Goal: Task Accomplishment & Management: Use online tool/utility

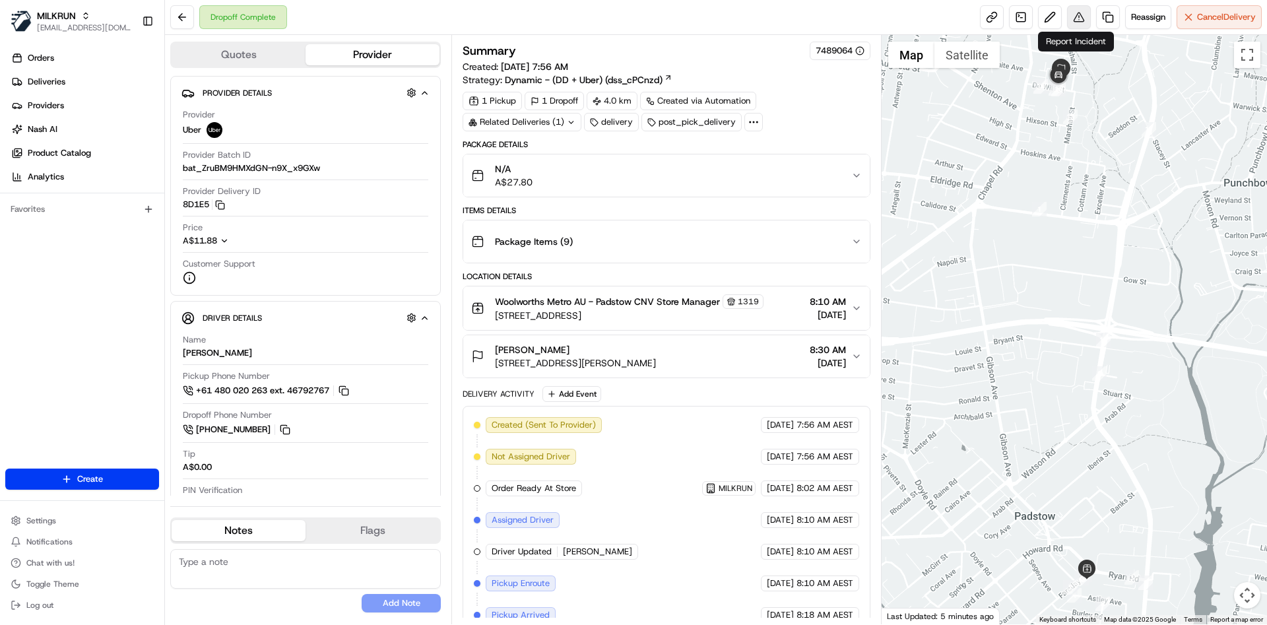
click at [1076, 15] on button at bounding box center [1079, 17] width 24 height 24
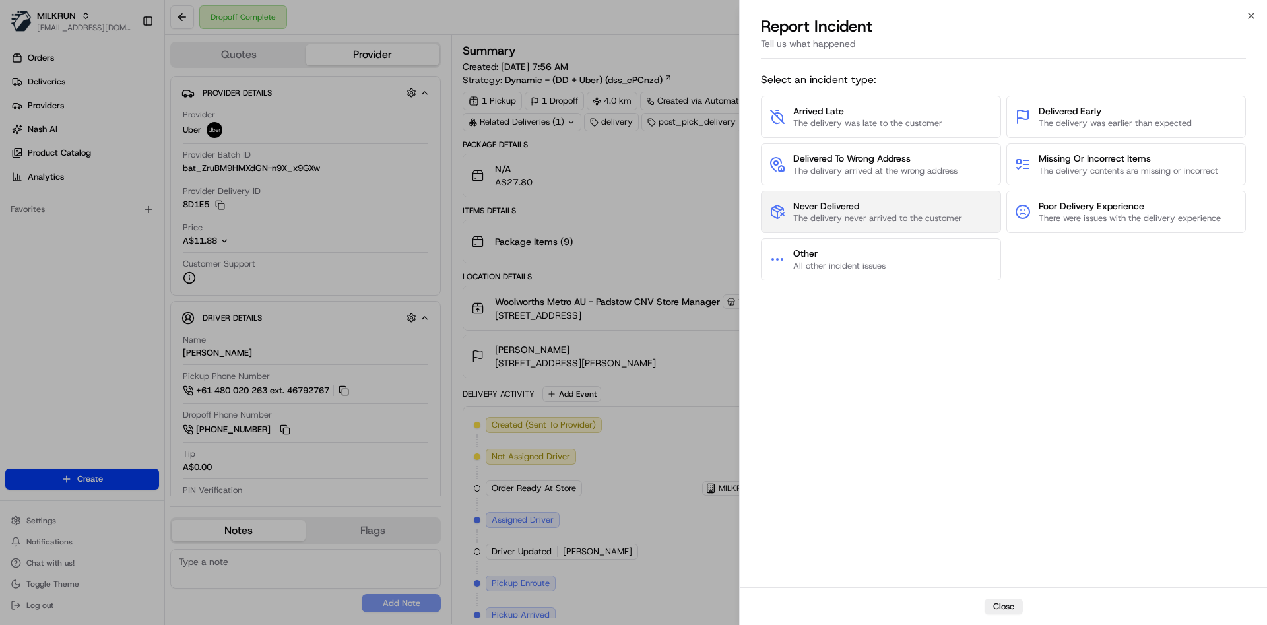
click at [891, 195] on button "Never Delivered The delivery never arrived to the customer" at bounding box center [881, 212] width 240 height 42
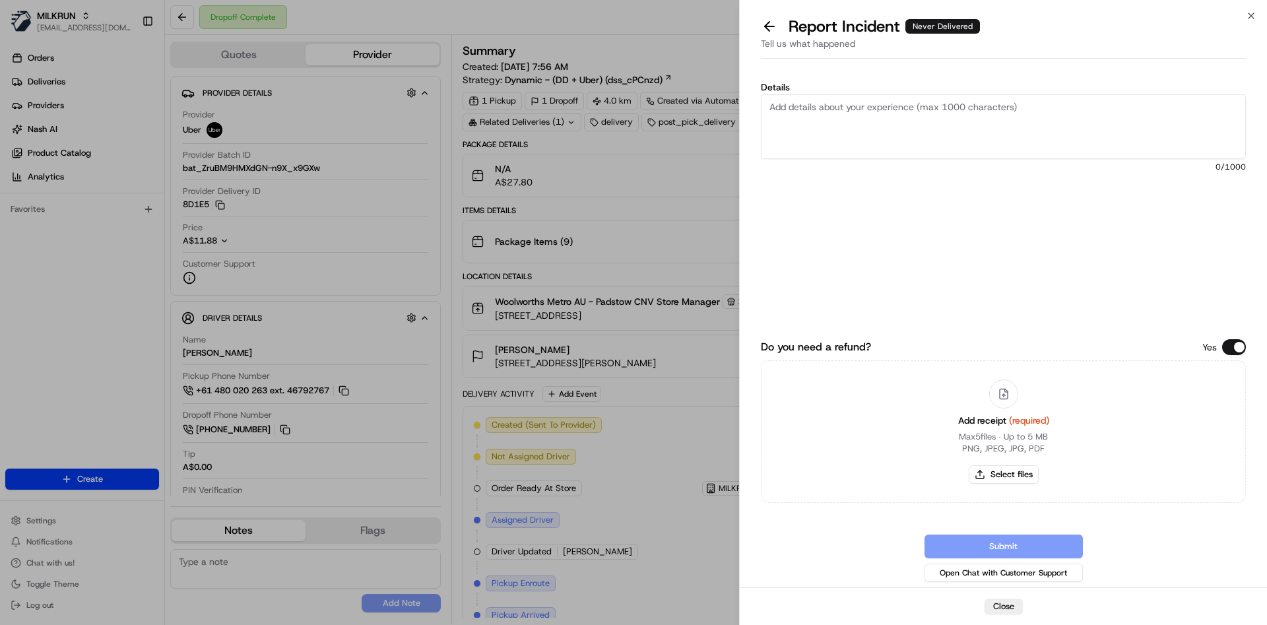
click at [862, 135] on textarea "Details" at bounding box center [1003, 126] width 485 height 65
type textarea "not delivered"
click at [996, 466] on button "Select files" at bounding box center [1004, 474] width 70 height 18
type input "C:\fakepath\Screenshot 2025-08-24 084811.png"
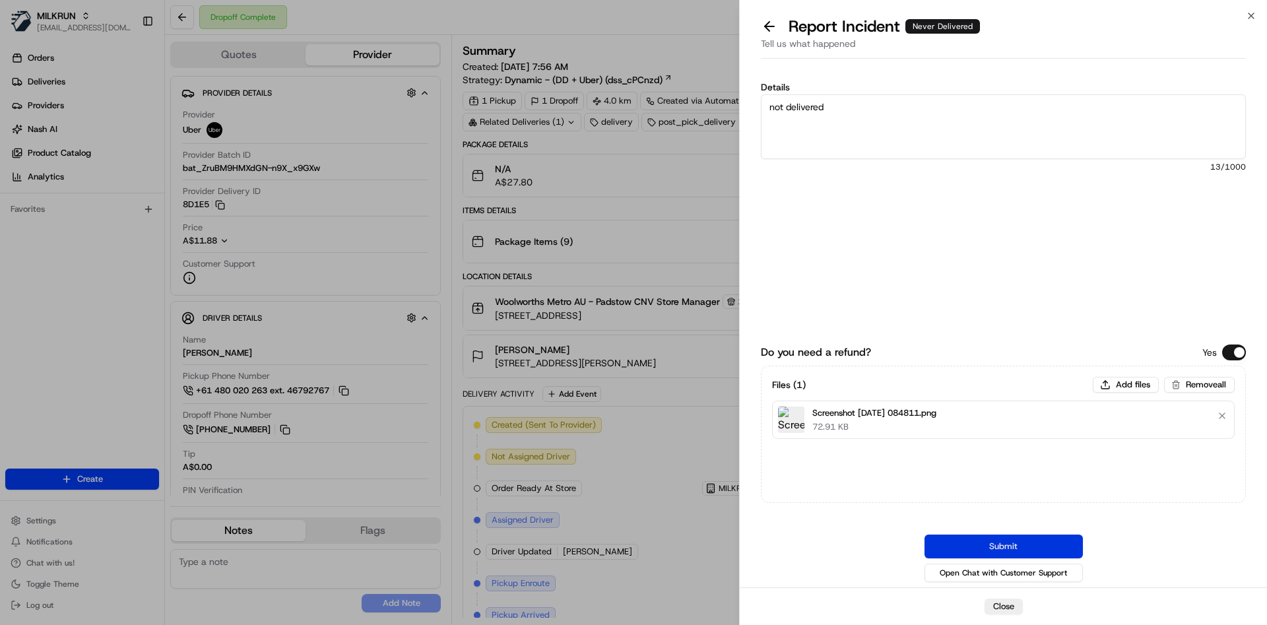
click at [984, 548] on button "Submit" at bounding box center [1004, 547] width 158 height 24
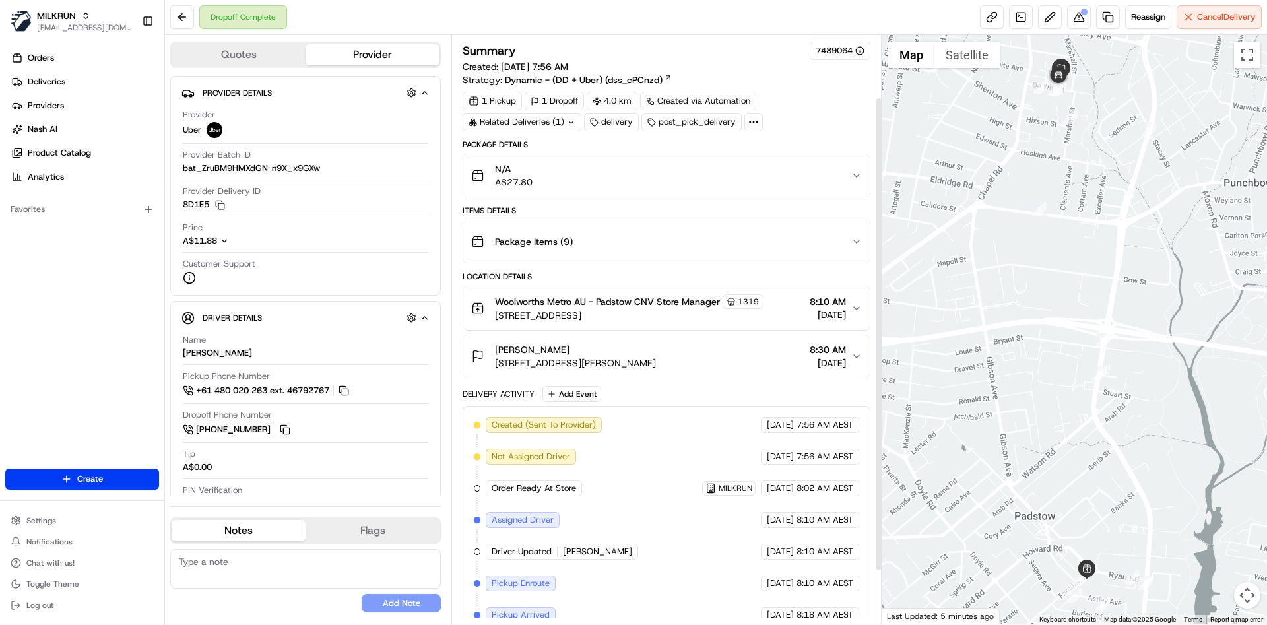
scroll to position [143, 0]
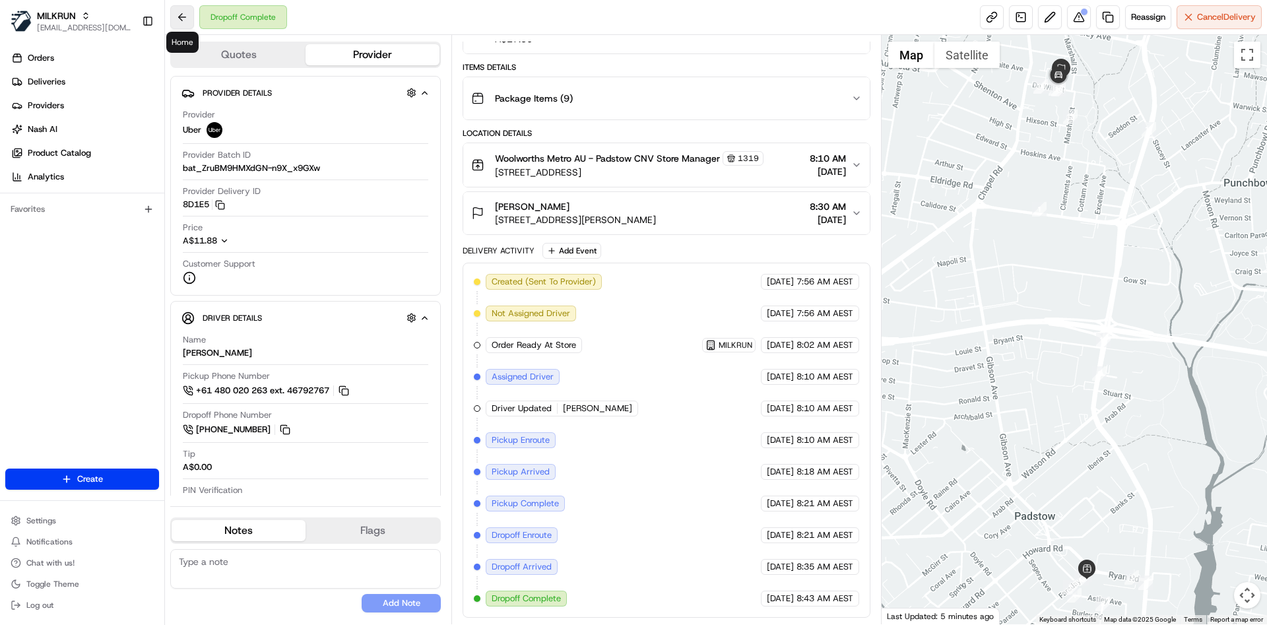
click at [183, 22] on button at bounding box center [182, 17] width 24 height 24
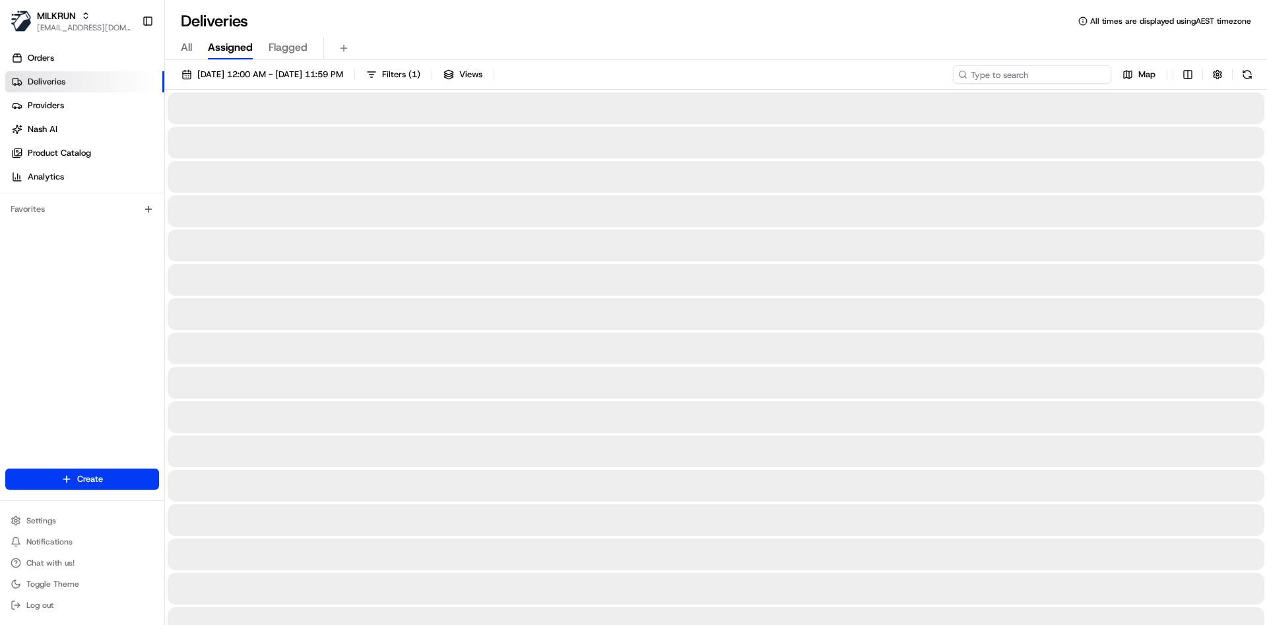
click at [1034, 71] on input at bounding box center [1032, 74] width 158 height 18
paste input "7e91644d-2793-47c9-83a0-8990bf7b70b3"
type input "7e91644d-2793-47c9-83a0-8990bf7b70b3"
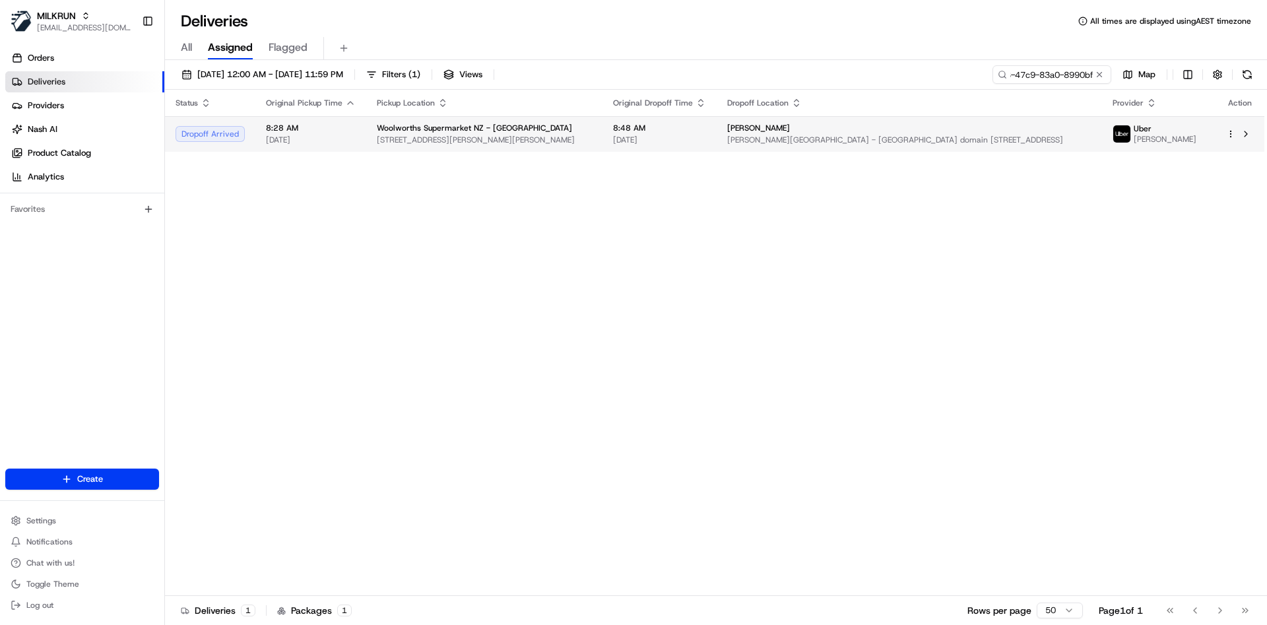
click at [995, 143] on span "Ronald McDonald house - Auckland domain 11/2 park road, Grafton, Auckland 1023,…" at bounding box center [909, 140] width 364 height 11
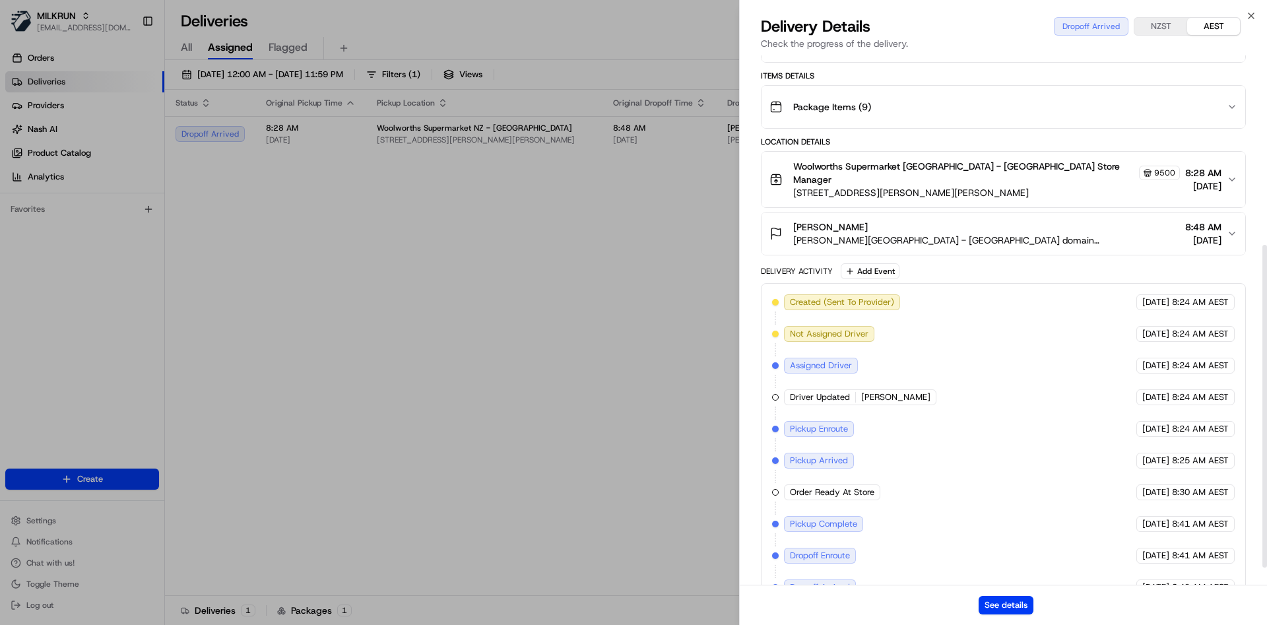
scroll to position [339, 0]
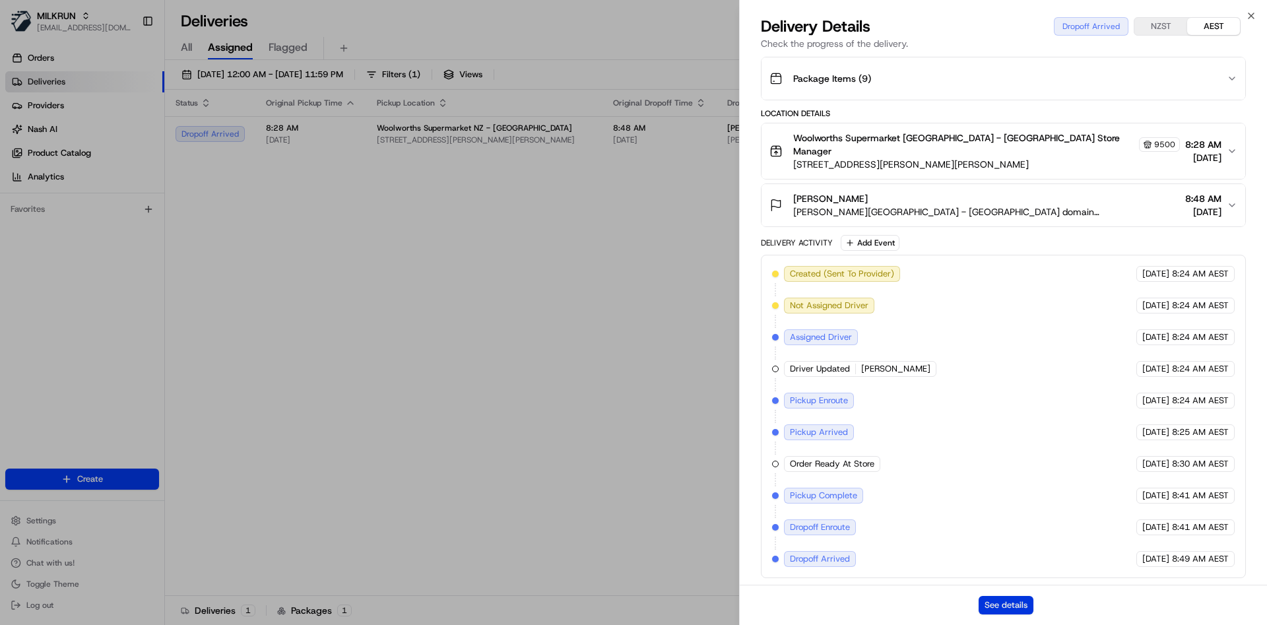
click at [987, 603] on button "See details" at bounding box center [1006, 605] width 55 height 18
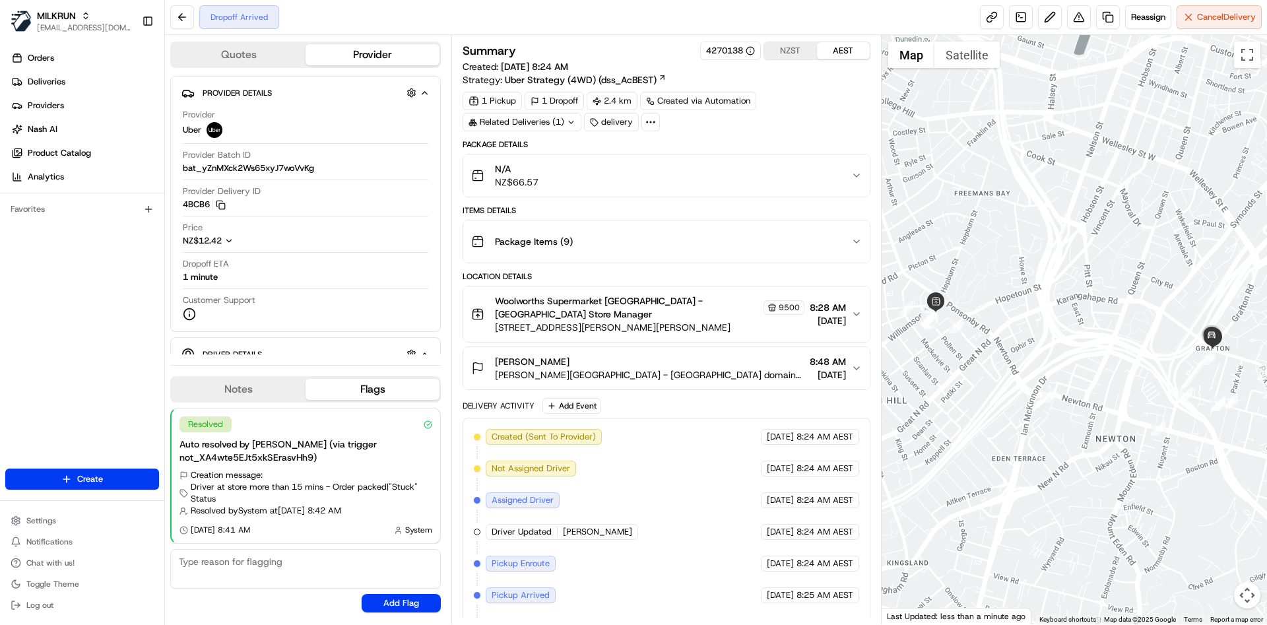
drag, startPoint x: 1028, startPoint y: 307, endPoint x: 960, endPoint y: 296, distance: 68.8
click at [960, 296] on div at bounding box center [1075, 329] width 386 height 589
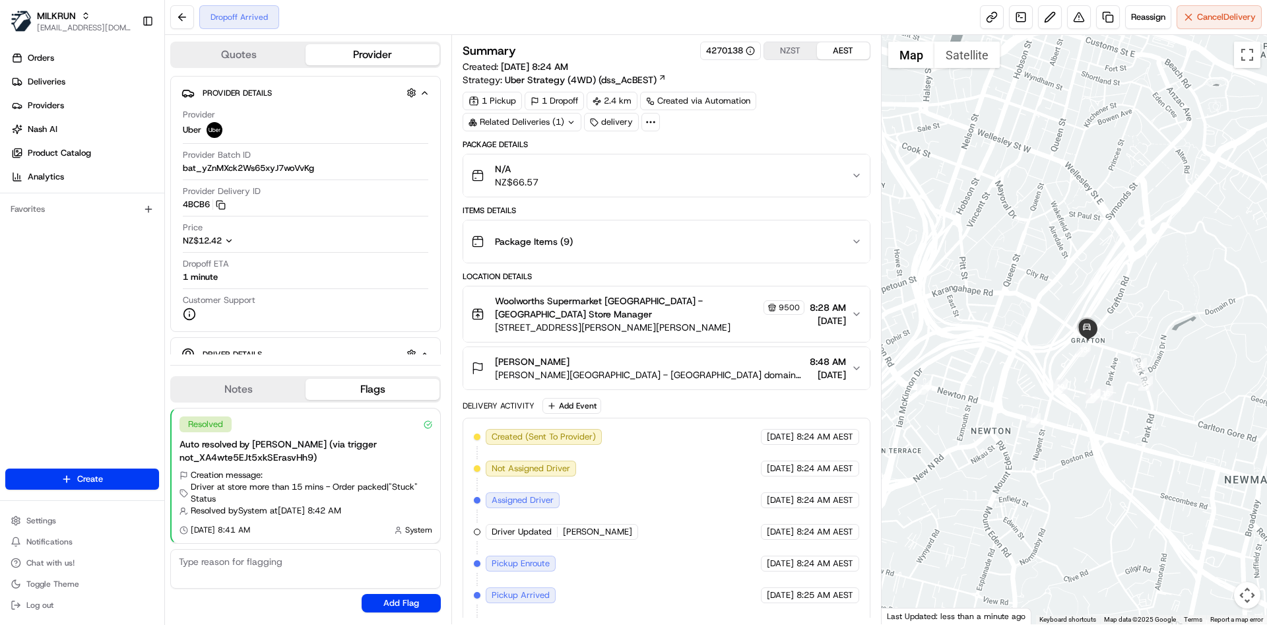
drag, startPoint x: 1079, startPoint y: 310, endPoint x: 1068, endPoint y: 309, distance: 11.3
click at [1068, 309] on div at bounding box center [1075, 329] width 386 height 589
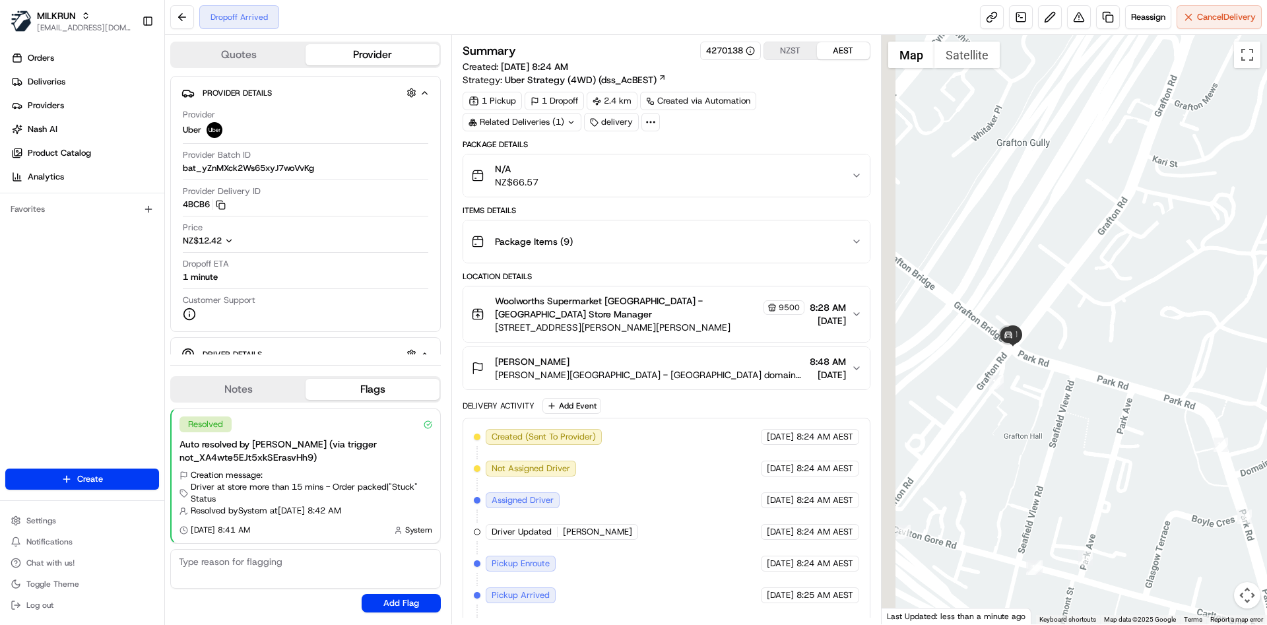
drag, startPoint x: 950, startPoint y: 380, endPoint x: 1013, endPoint y: 281, distance: 117.2
click at [1013, 281] on div at bounding box center [1075, 329] width 386 height 589
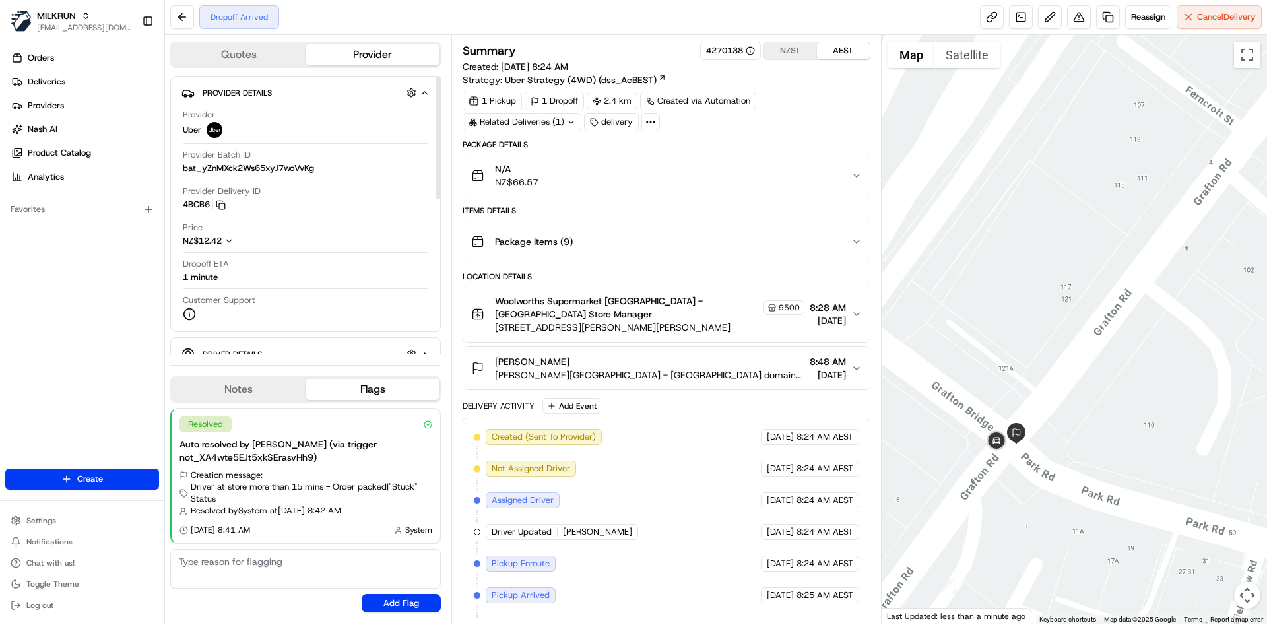
drag, startPoint x: 210, startPoint y: 203, endPoint x: 177, endPoint y: 208, distance: 33.4
click at [177, 208] on div "Provider Details Hidden ( 2 ) Provider Uber Provider Batch ID bat_yZnMXck2Ws65x…" at bounding box center [305, 204] width 271 height 256
drag, startPoint x: 183, startPoint y: 204, endPoint x: 211, endPoint y: 204, distance: 27.1
click at [211, 204] on button "4BCB6 Copy del__q7Kz5j2RjaE76nPXeS8tg 4BCB6" at bounding box center [204, 205] width 43 height 12
copy button "4BCB6"
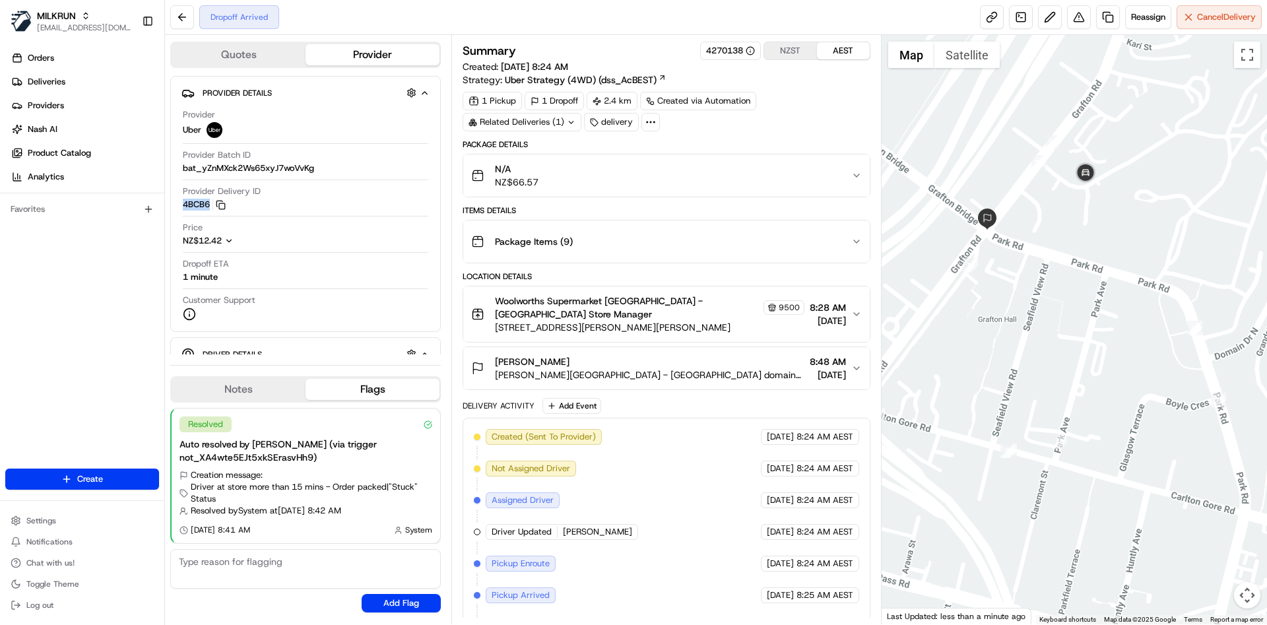
click at [625, 371] on button "Naomi falconer Ronald McDonald house - Auckland domain 11/2 park road, Grafton,…" at bounding box center [666, 368] width 406 height 42
click at [655, 368] on span "Ronald McDonald house - Auckland domain 11/2 park road, Grafton, Auckland 1023,…" at bounding box center [649, 374] width 309 height 13
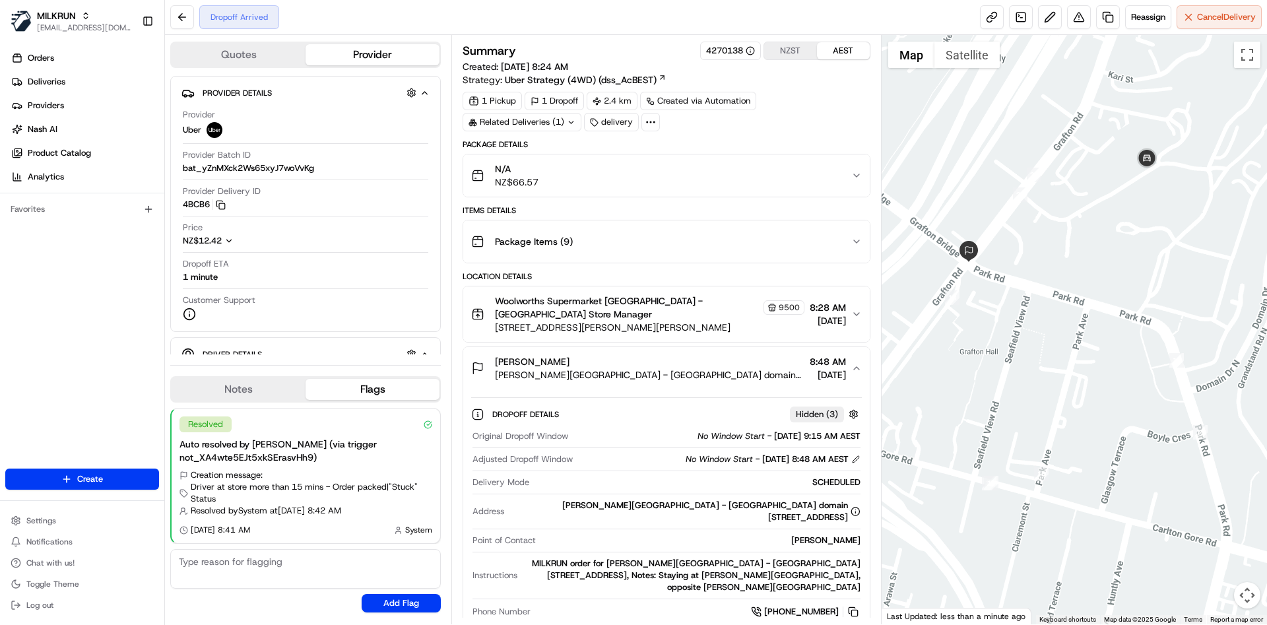
drag, startPoint x: 1133, startPoint y: 137, endPoint x: 1116, endPoint y: 166, distance: 32.8
click at [1116, 166] on div at bounding box center [1075, 329] width 386 height 589
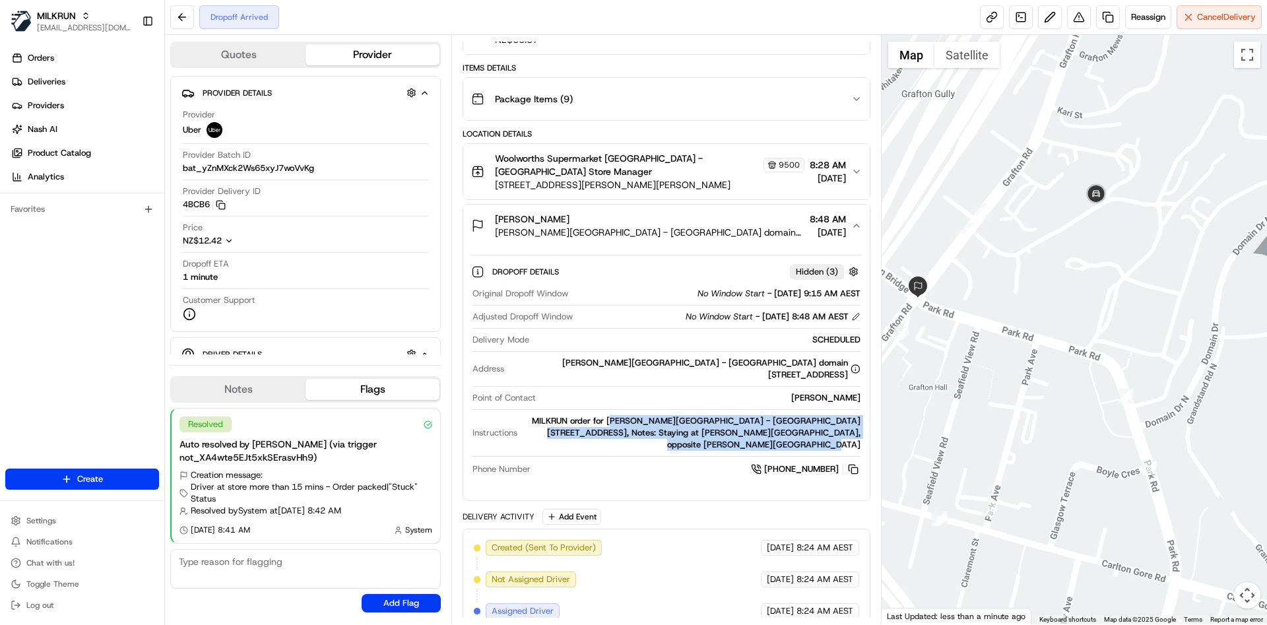
drag, startPoint x: 626, startPoint y: 408, endPoint x: 857, endPoint y: 432, distance: 232.3
click at [859, 434] on div "MILKRUN order for Ronald McDonald house - Auckland domain 11/2 park road, Graft…" at bounding box center [691, 433] width 337 height 36
copy div "onald McDonald house - Auckland domain 11/2 park road, Grafton, Auckland 1023, …"
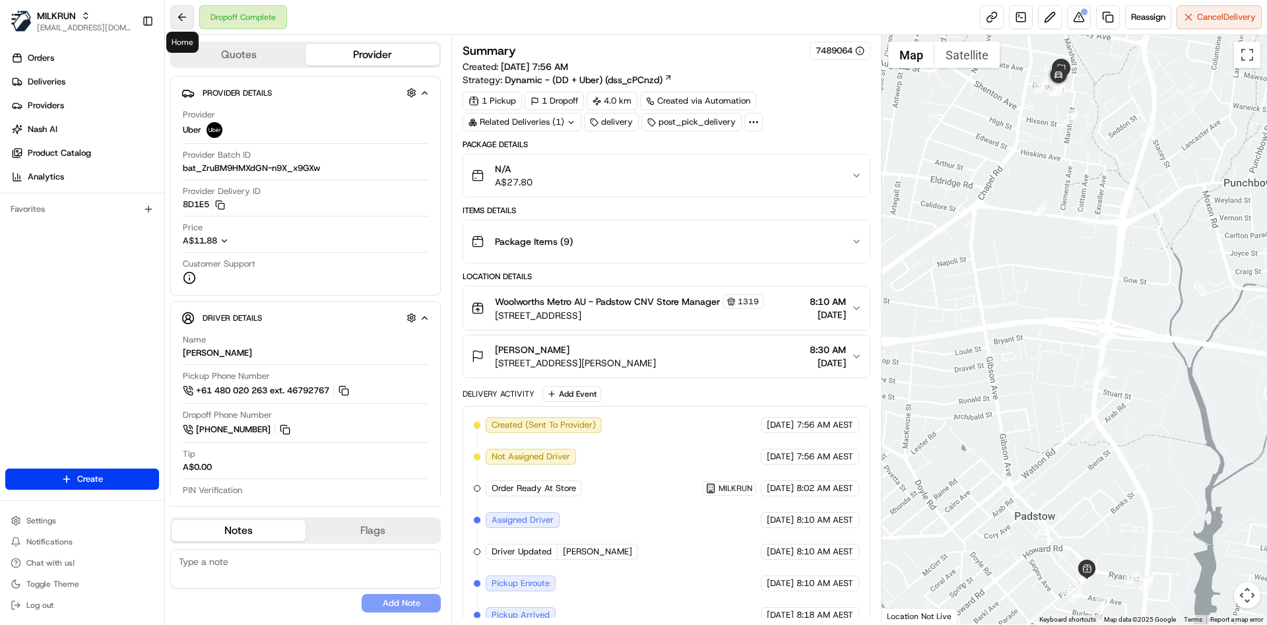
click at [187, 15] on button at bounding box center [182, 17] width 24 height 24
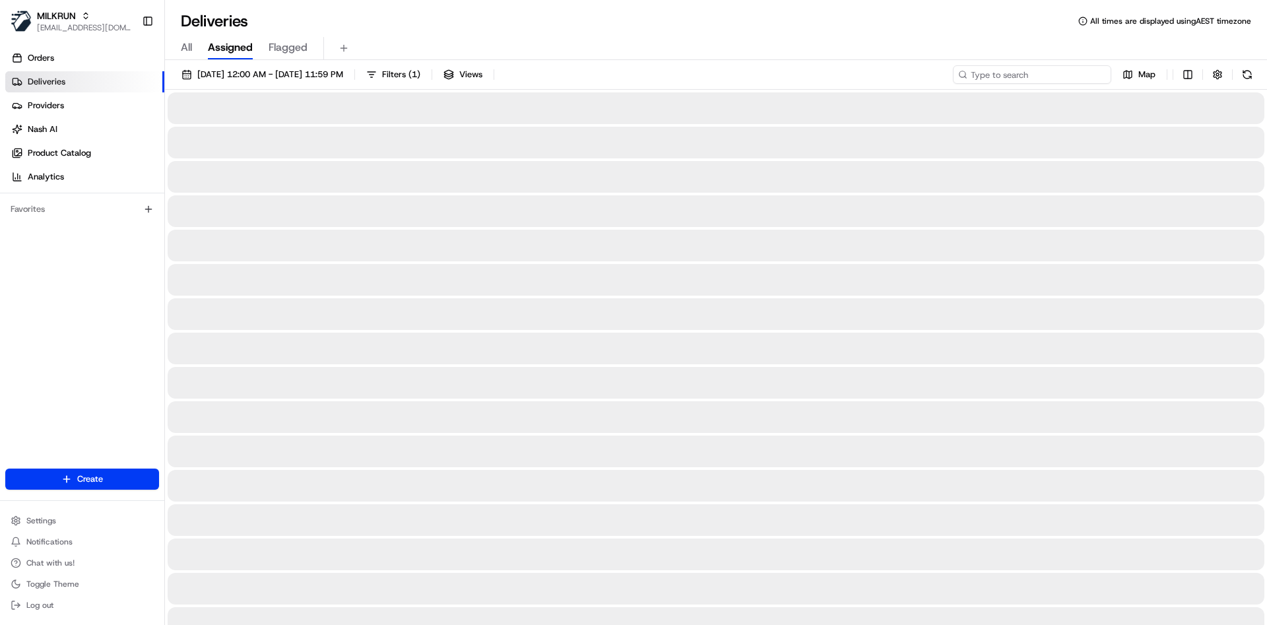
click at [1066, 75] on input at bounding box center [1032, 74] width 158 height 18
paste input "ee2708ba-9feb-4e59-b203-0c4d766eeb4a"
type input "ee2708ba-9feb-4e59-b203-0c4d766eeb4a"
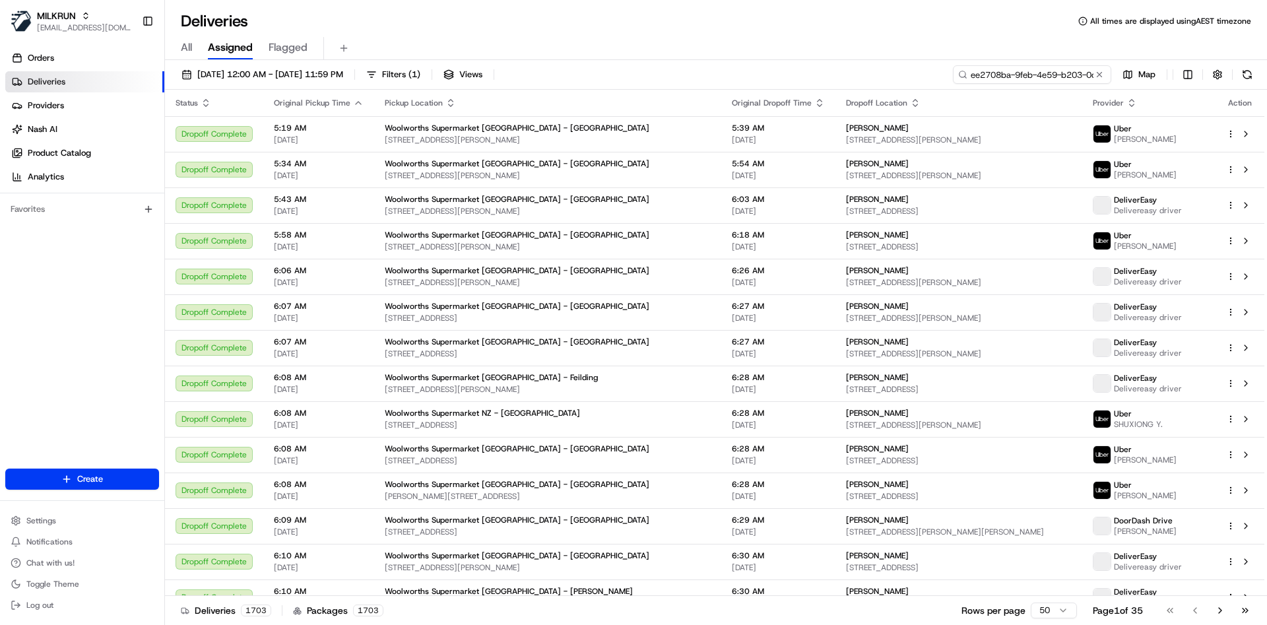
scroll to position [0, 60]
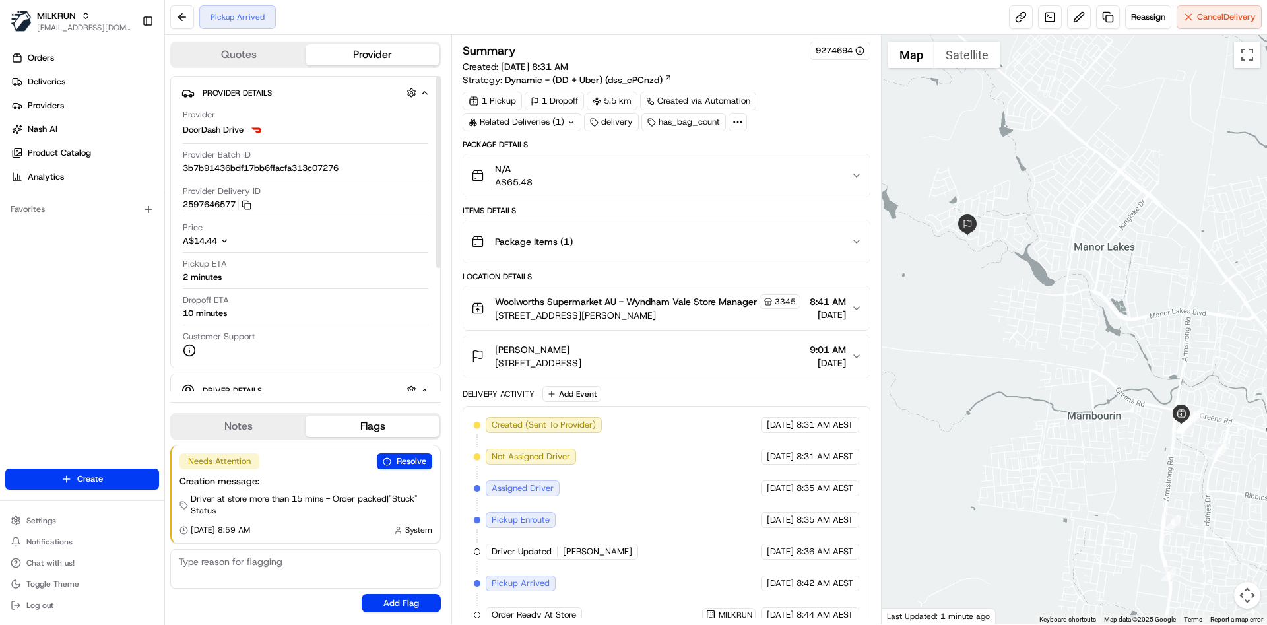
scroll to position [28, 0]
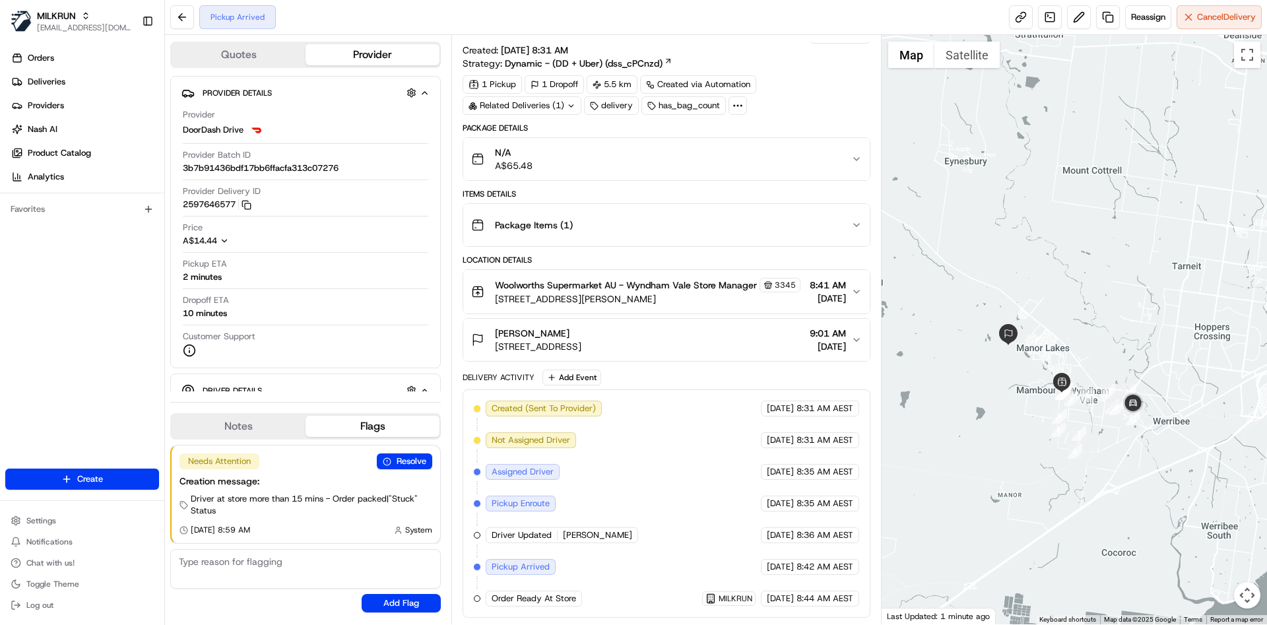
drag, startPoint x: 1133, startPoint y: 362, endPoint x: 1044, endPoint y: 377, distance: 89.7
click at [1044, 377] on div at bounding box center [1075, 329] width 386 height 589
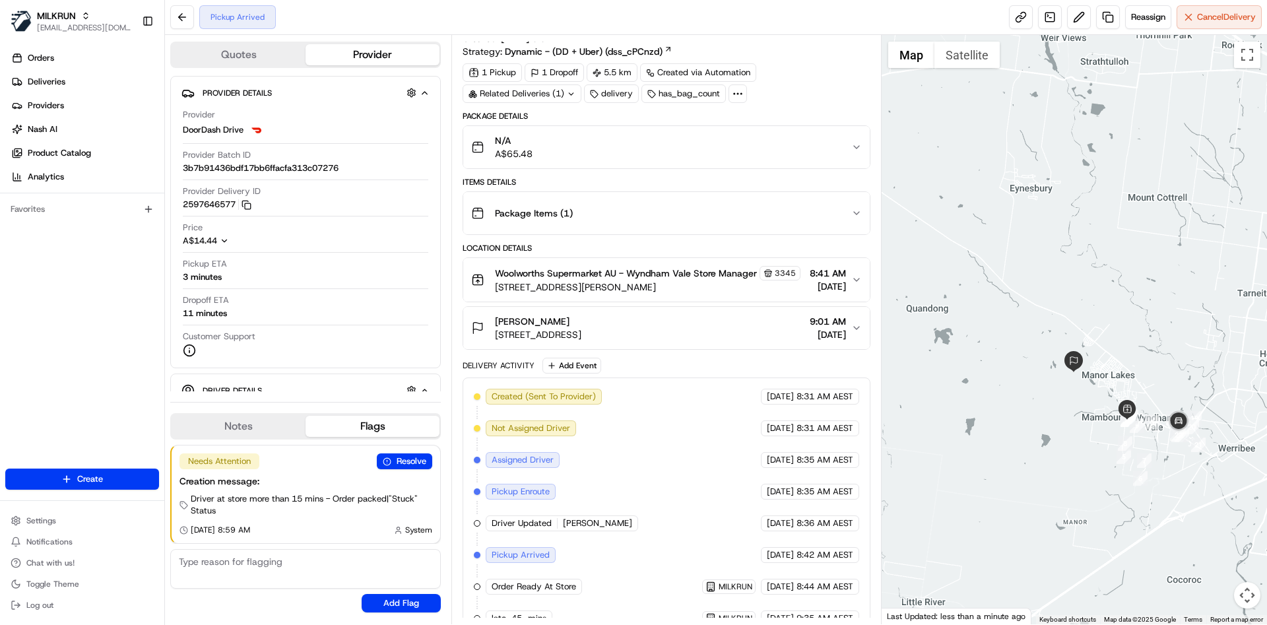
scroll to position [60, 0]
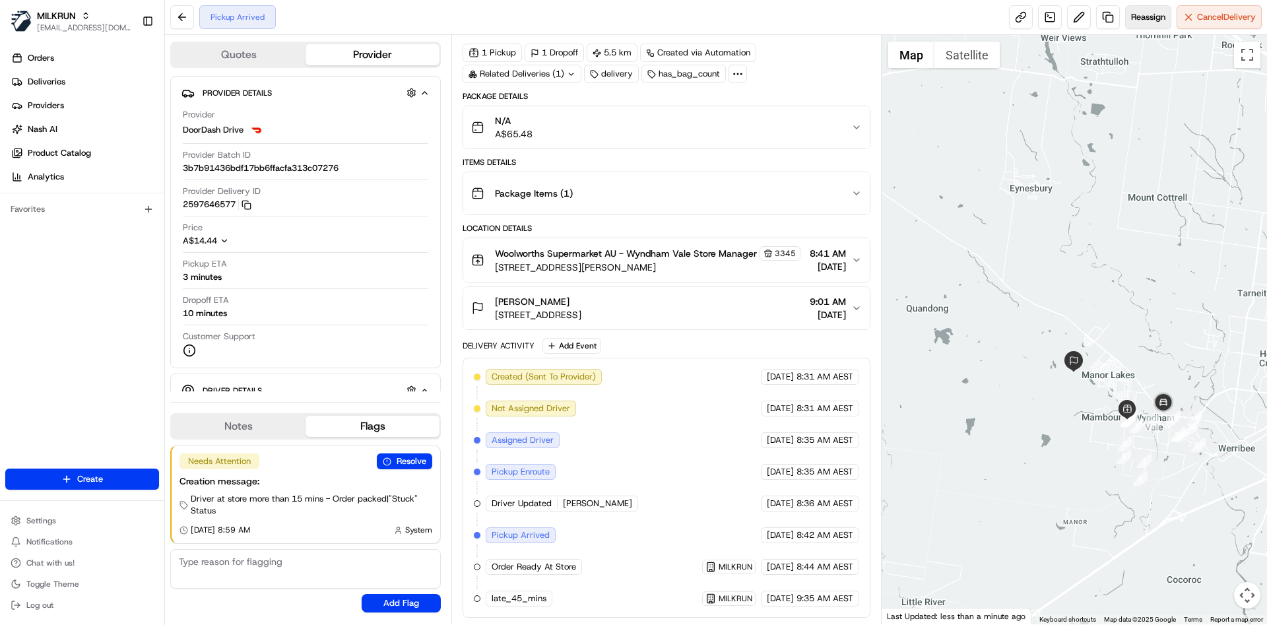
click at [1158, 20] on span "Reassign" at bounding box center [1148, 17] width 34 height 12
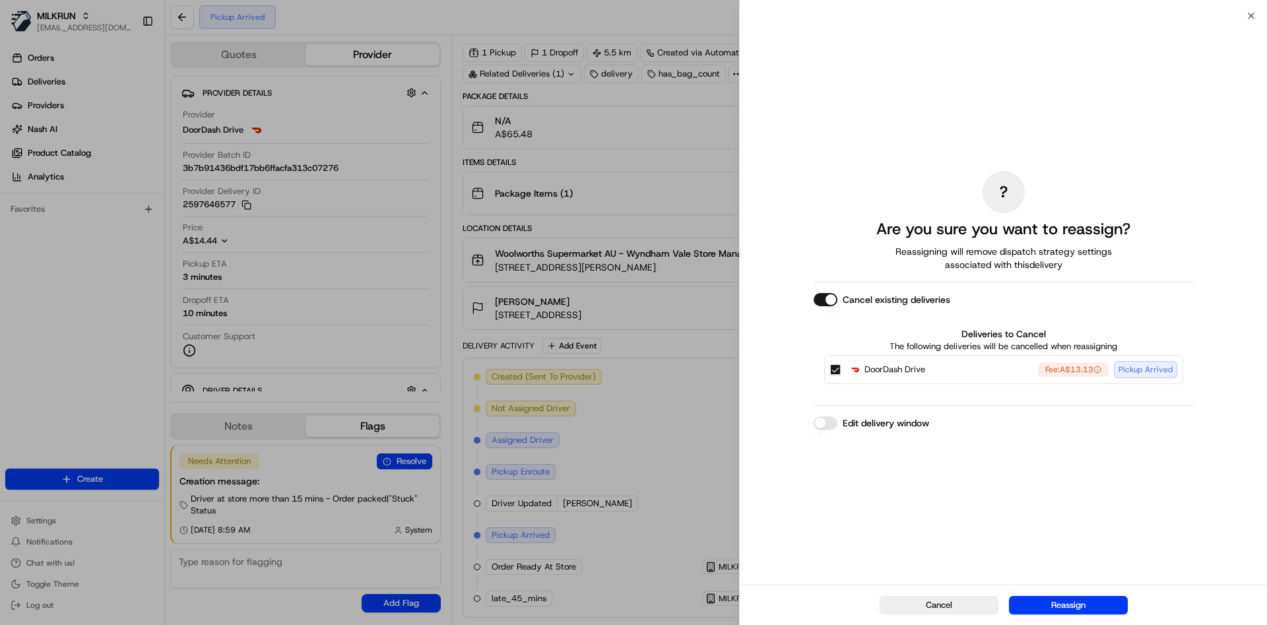
click at [834, 366] on button "DoorDash Drive Fee: A$13.13 Pickup Arrived" at bounding box center [835, 369] width 11 height 11
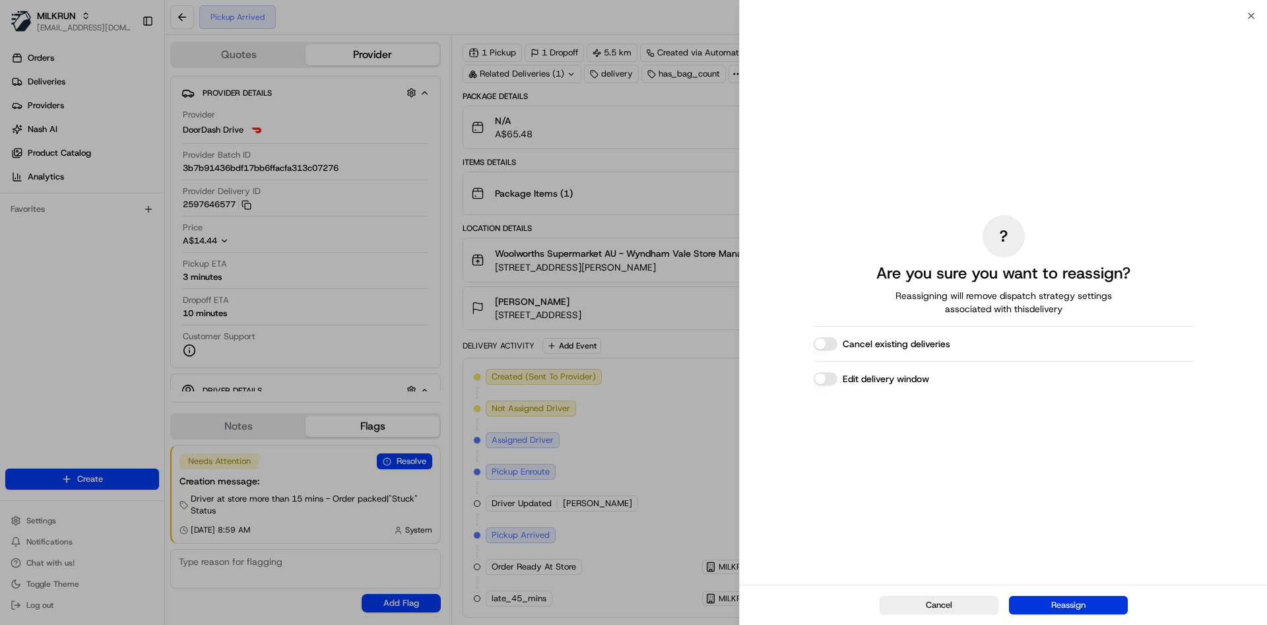
click at [1058, 603] on button "Reassign" at bounding box center [1068, 605] width 119 height 18
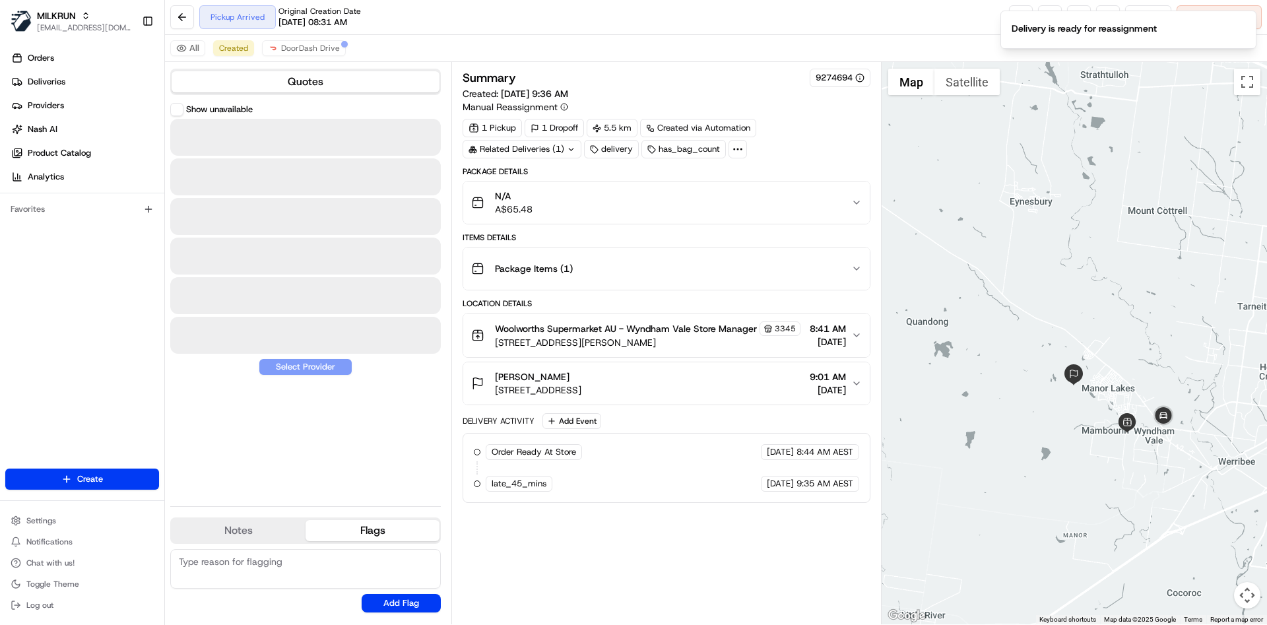
scroll to position [0, 0]
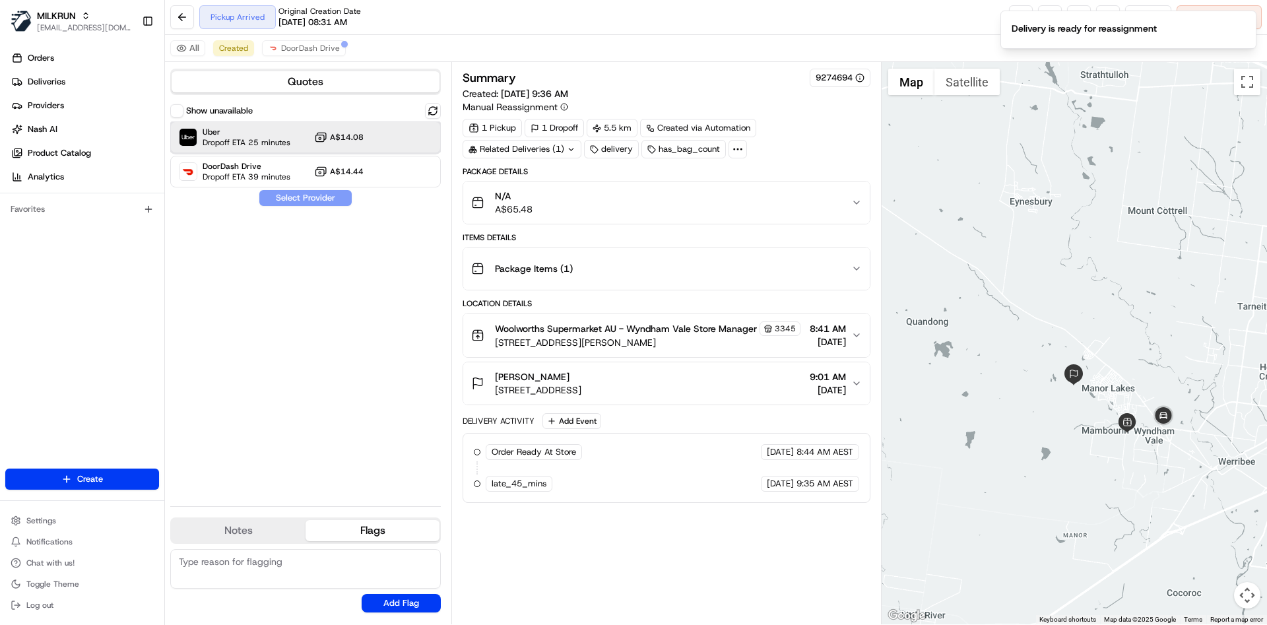
click at [276, 138] on span "Dropoff ETA 25 minutes" at bounding box center [247, 142] width 88 height 11
click at [275, 197] on button "Assign Provider" at bounding box center [306, 198] width 94 height 16
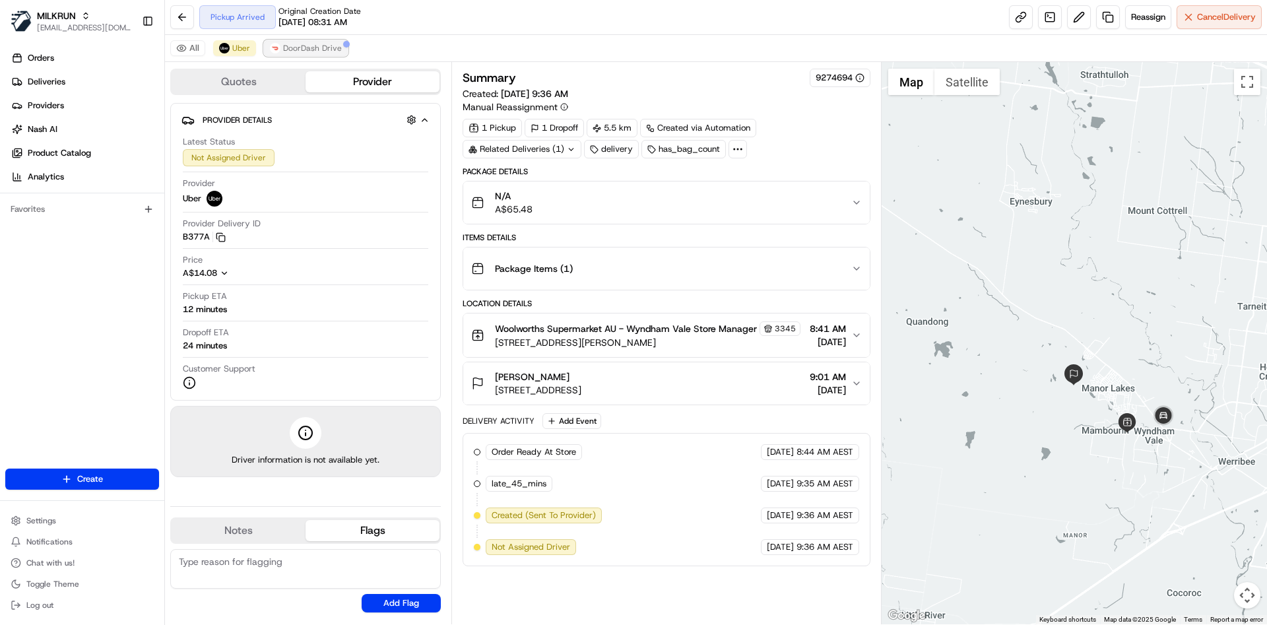
click at [300, 41] on button "DoorDash Drive" at bounding box center [306, 48] width 84 height 16
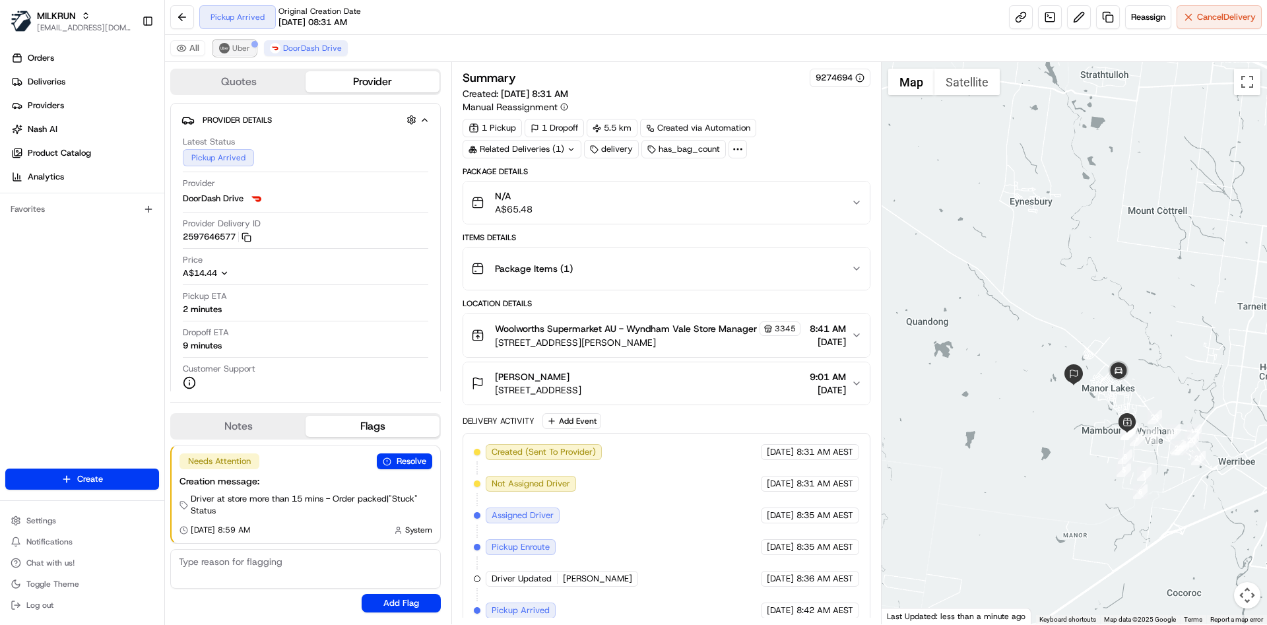
click at [245, 51] on span "Uber" at bounding box center [241, 48] width 18 height 11
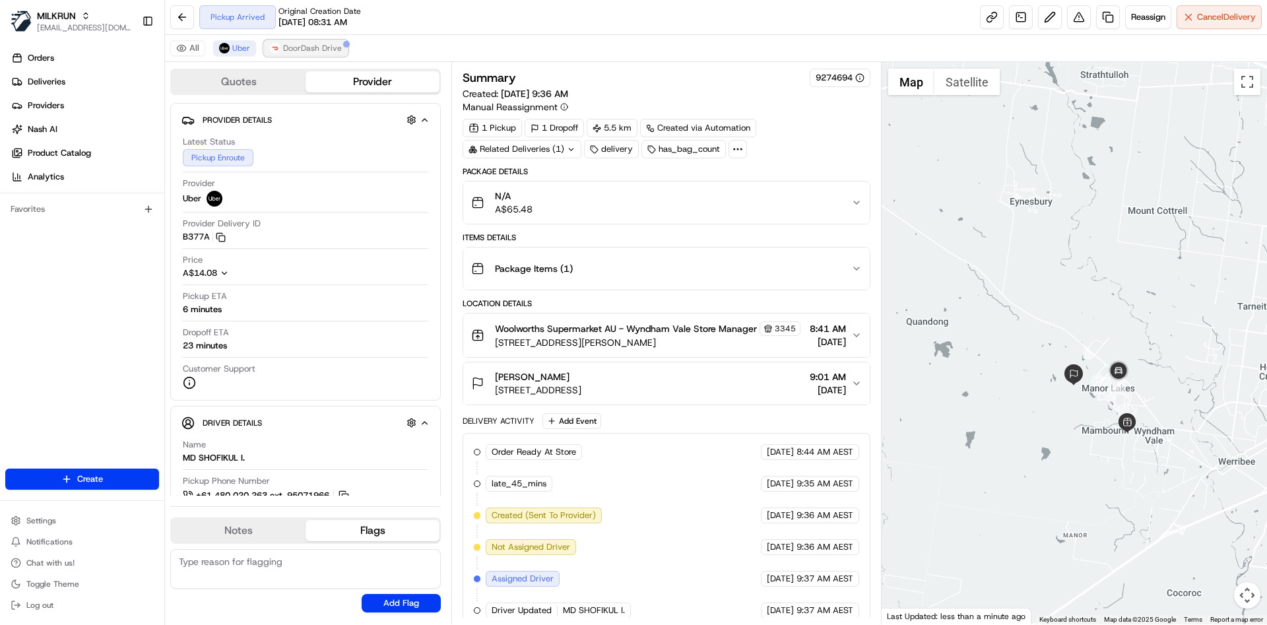
click at [330, 40] on button "DoorDash Drive" at bounding box center [306, 48] width 84 height 16
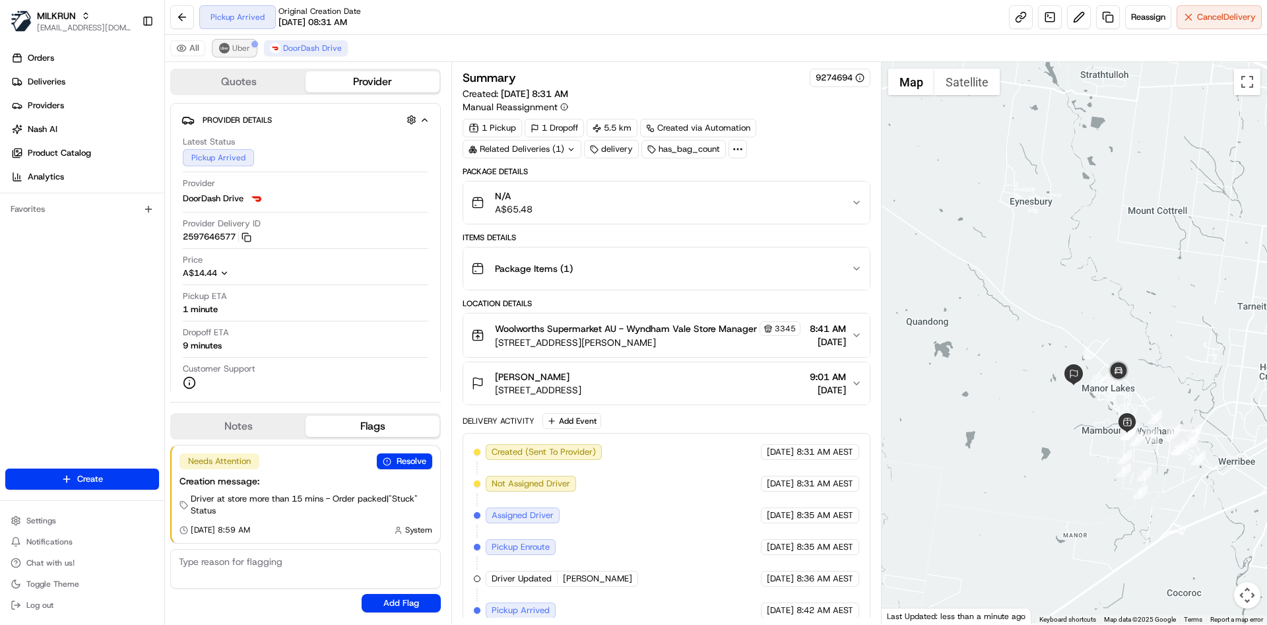
click at [228, 48] on img at bounding box center [224, 48] width 11 height 11
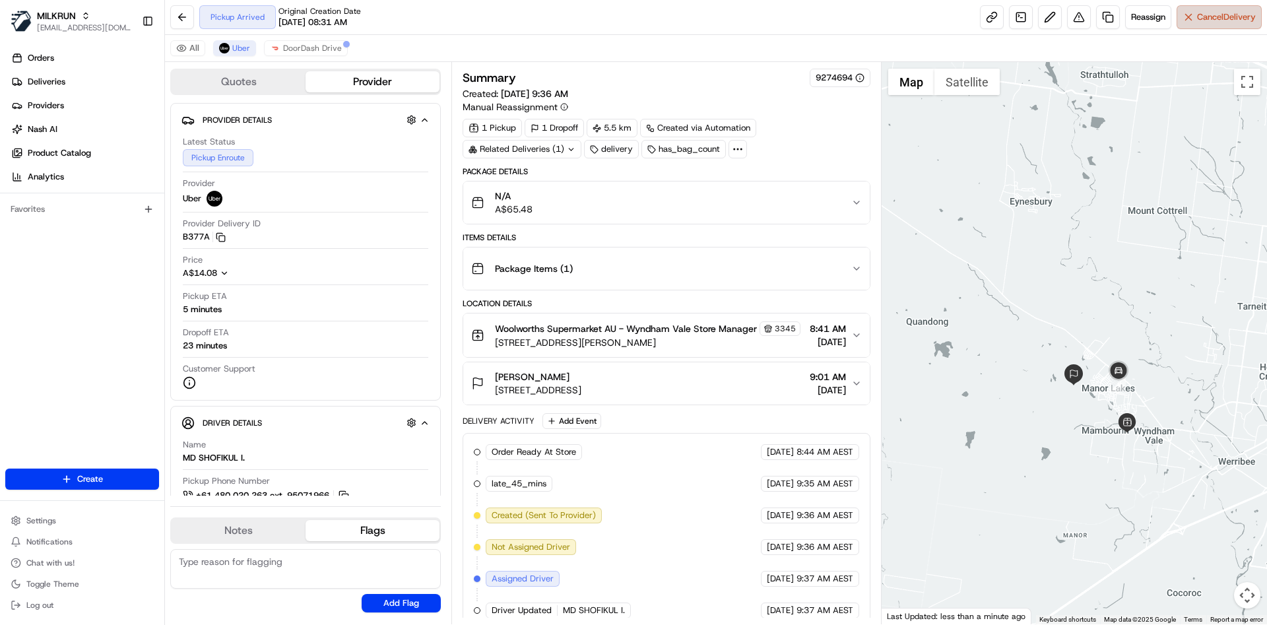
click at [1199, 18] on span "Cancel Delivery" at bounding box center [1226, 17] width 59 height 12
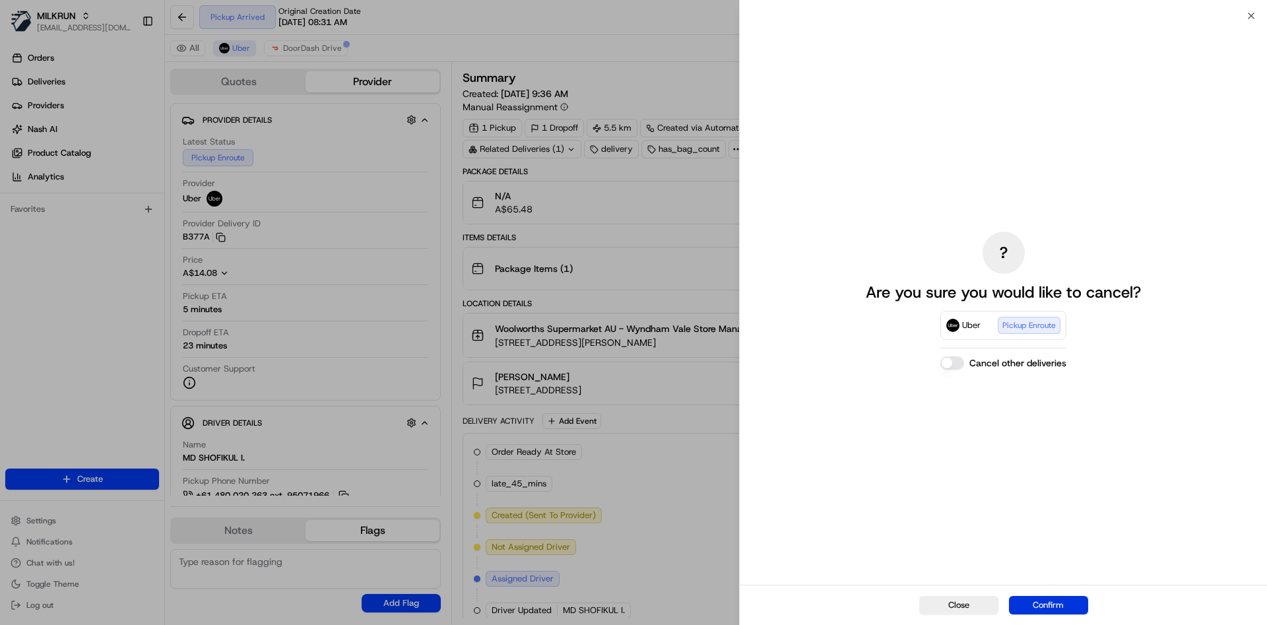
click at [1036, 604] on button "Confirm" at bounding box center [1048, 605] width 79 height 18
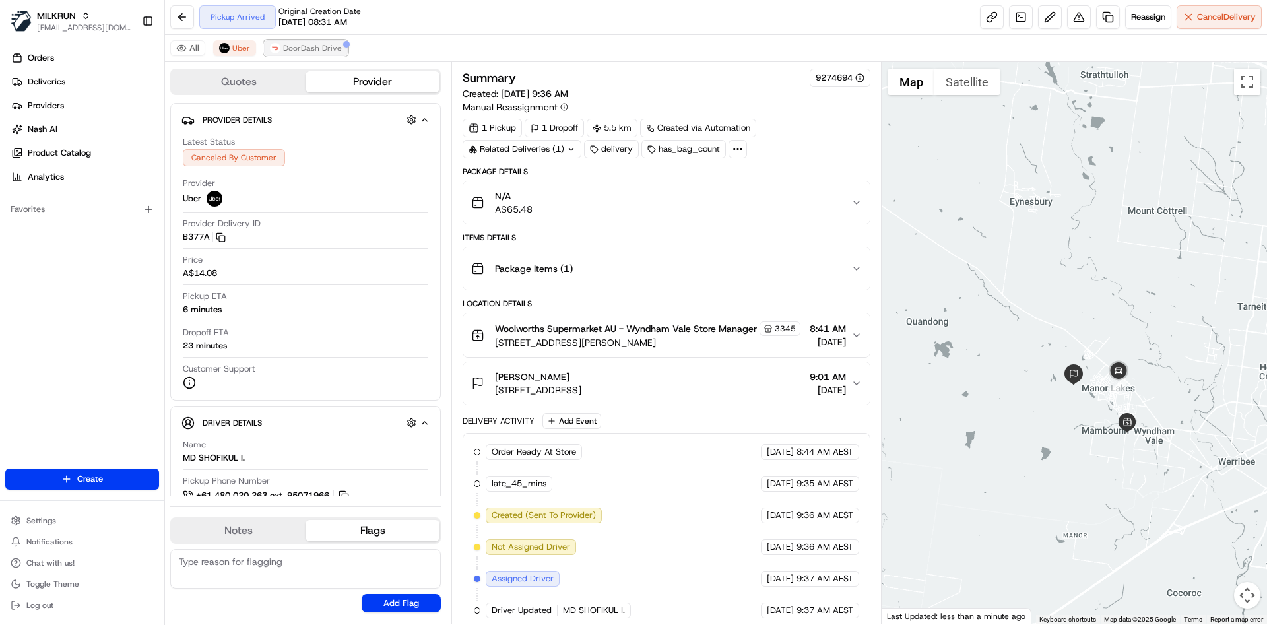
click at [288, 44] on span "DoorDash Drive" at bounding box center [312, 48] width 59 height 11
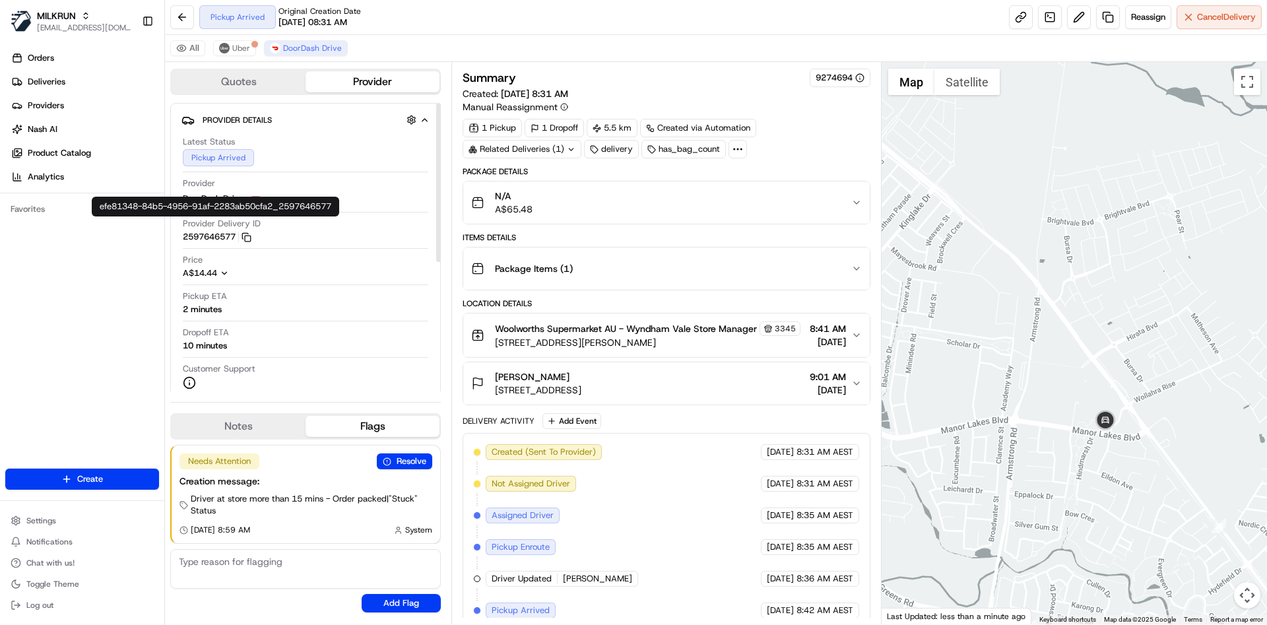
click at [206, 240] on button "2597646577 Copy efe81348-84b5-4956-91af-2283ab50cfa2_2597646577" at bounding box center [217, 237] width 69 height 12
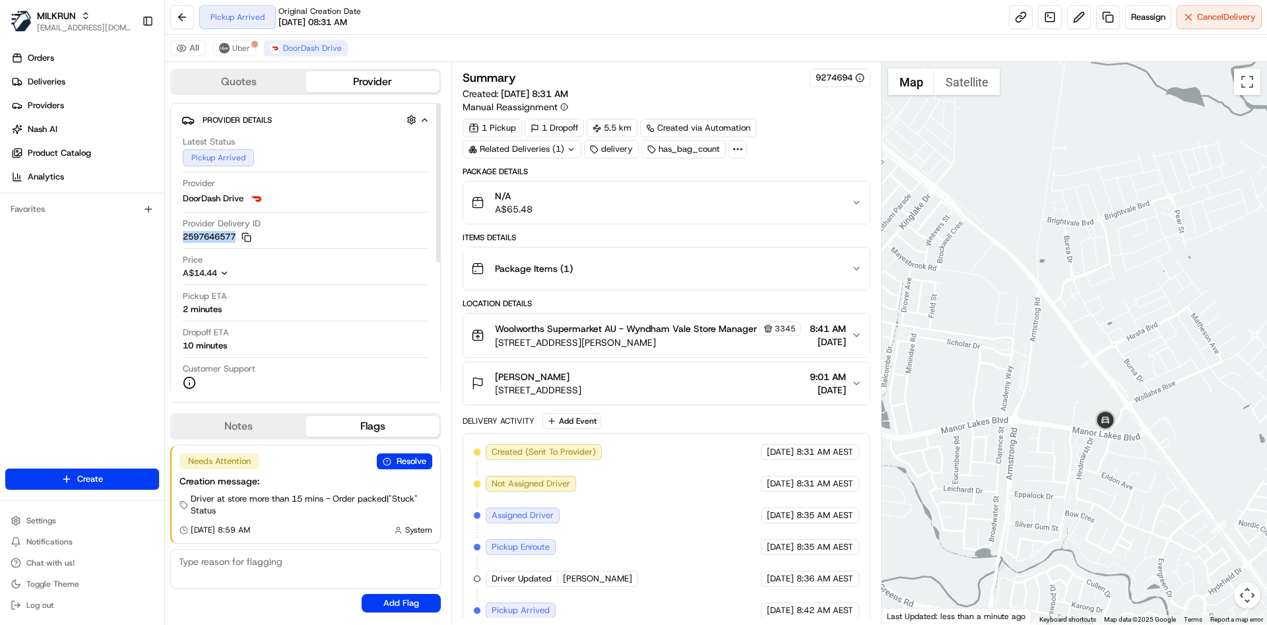
click at [206, 240] on button "2597646577 Copy efe81348-84b5-4956-91af-2283ab50cfa2_2597646577" at bounding box center [217, 237] width 69 height 12
copy button "2597646577"
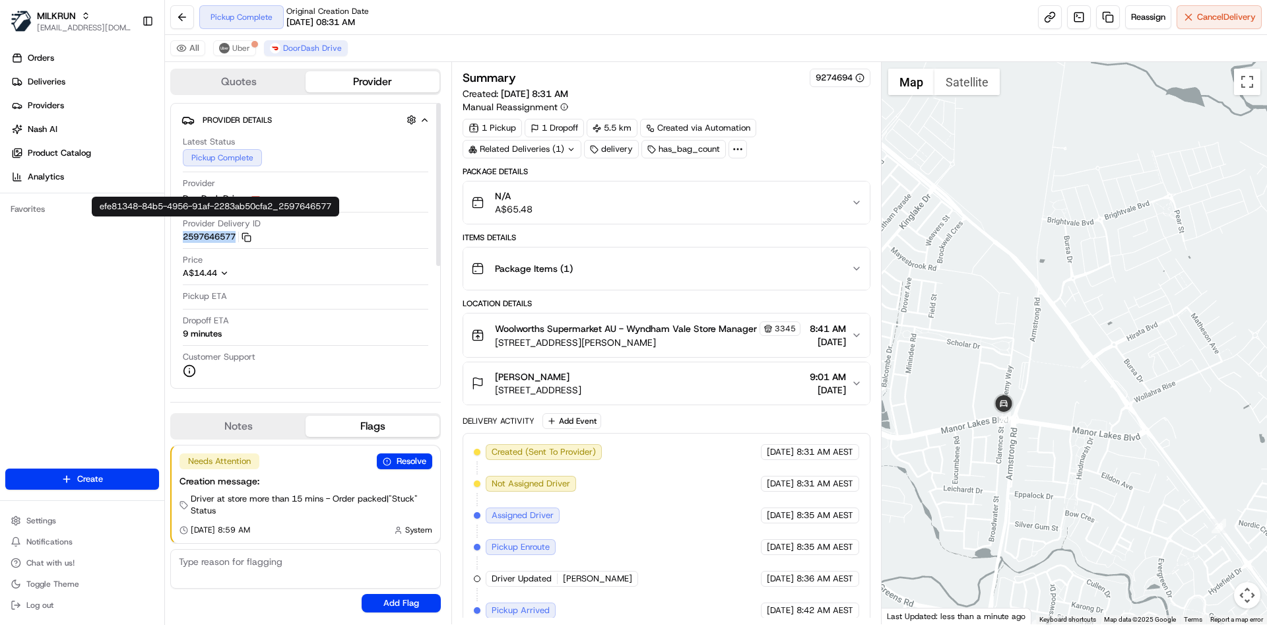
scroll to position [150, 0]
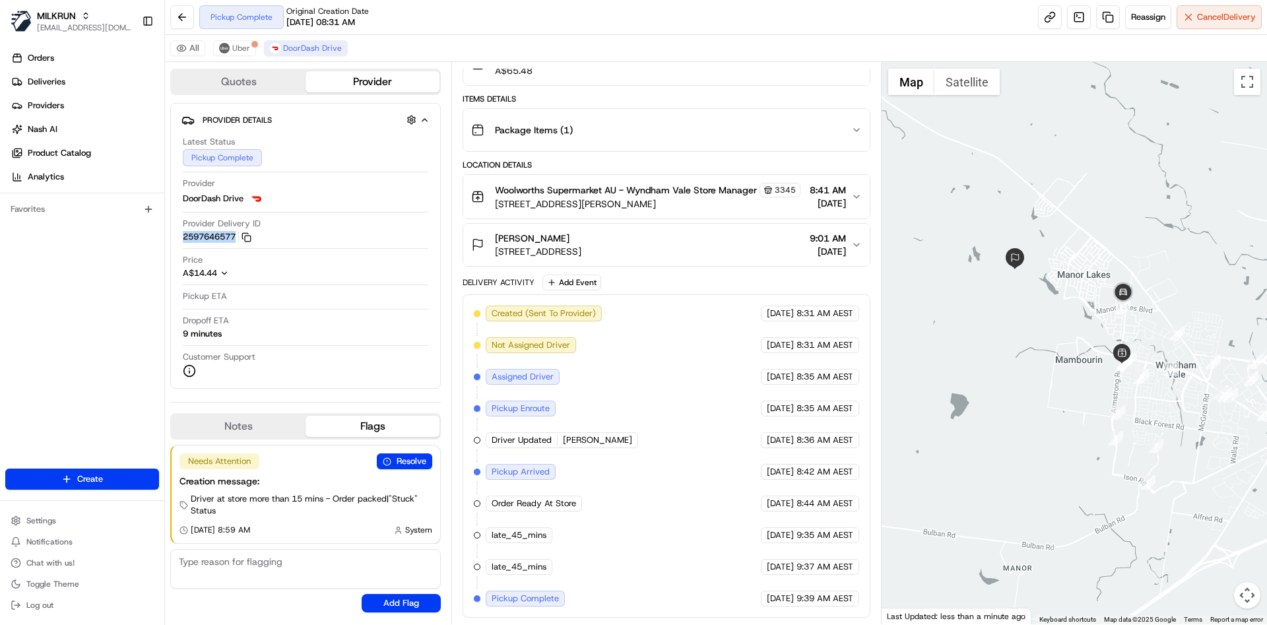
drag, startPoint x: 969, startPoint y: 278, endPoint x: 1129, endPoint y: 271, distance: 160.5
click at [1129, 271] on div at bounding box center [1075, 343] width 386 height 562
